Goal: Task Accomplishment & Management: Manage account settings

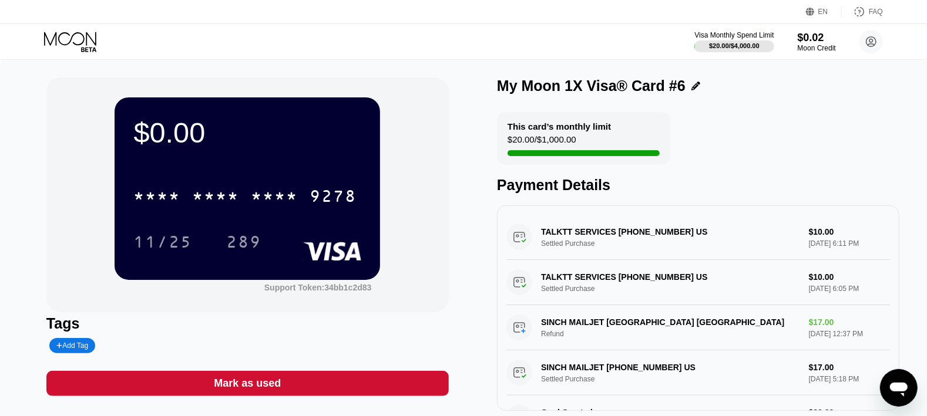
click at [69, 49] on icon at bounding box center [71, 42] width 55 height 21
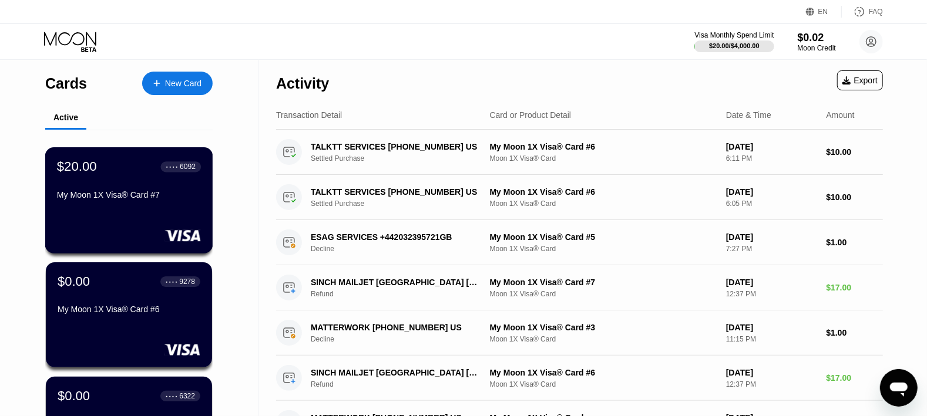
click at [63, 184] on div "$20.00 ● ● ● ● 6092 My Moon 1X Visa® Card #7" at bounding box center [129, 181] width 144 height 45
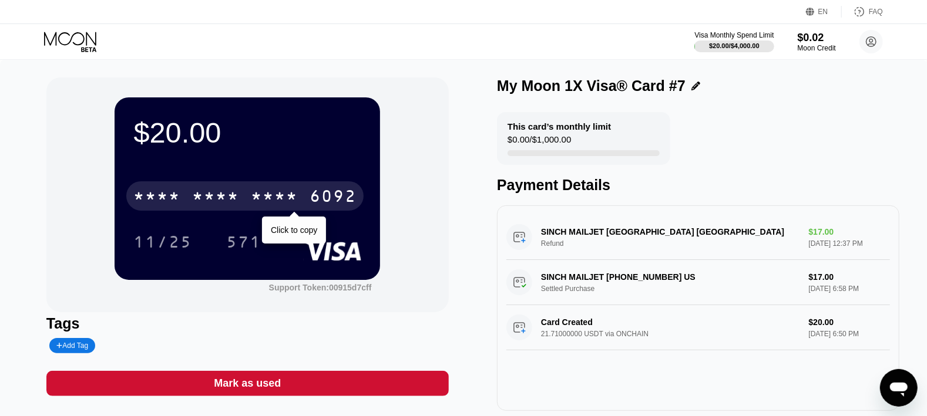
click at [262, 196] on div "* * * *" at bounding box center [274, 198] width 47 height 19
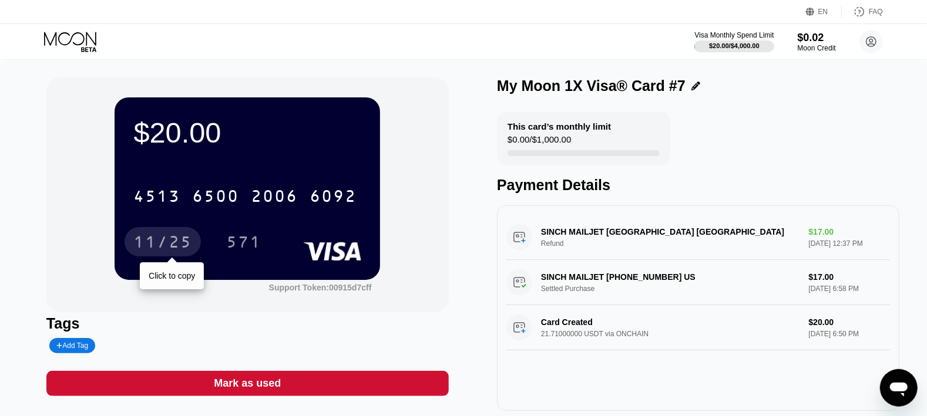
click at [151, 244] on div "11/25" at bounding box center [162, 243] width 59 height 19
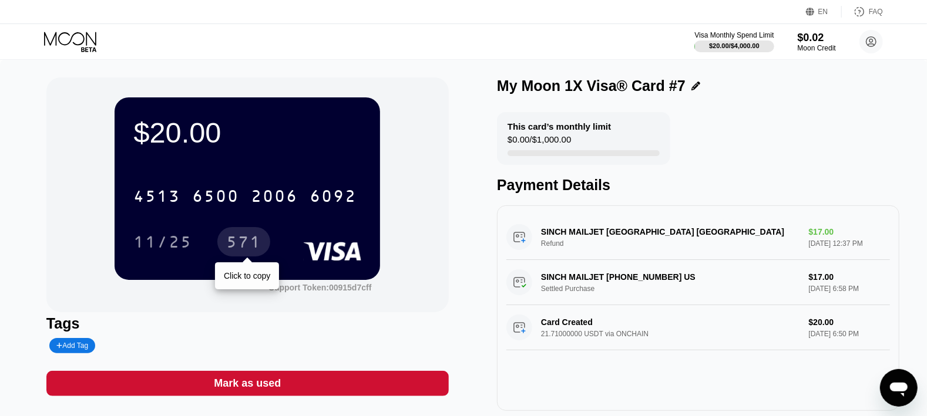
click at [257, 234] on div "571" at bounding box center [243, 241] width 53 height 29
